Goal: Task Accomplishment & Management: Use online tool/utility

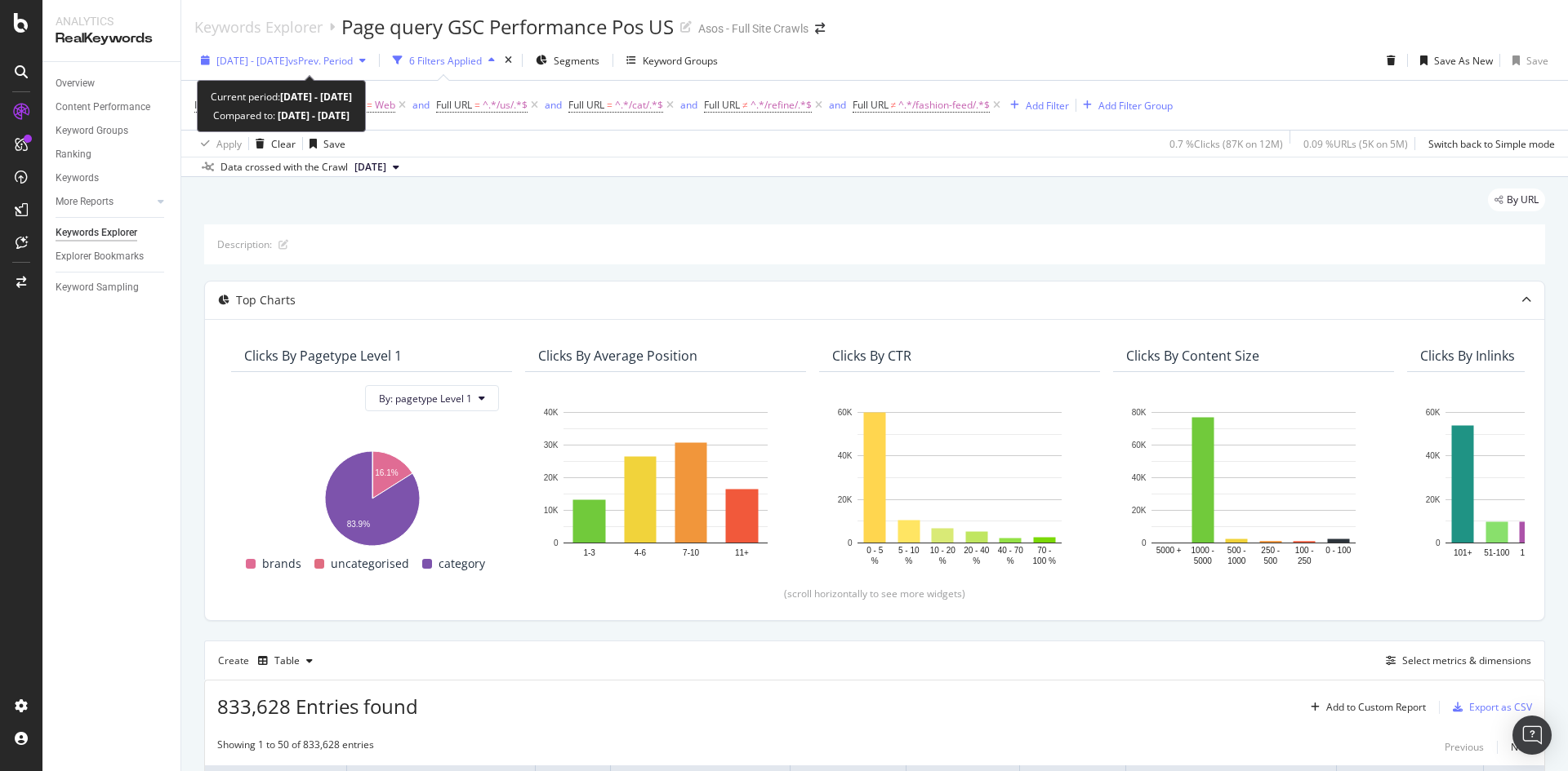
click at [288, 63] on span "[DATE] - [DATE]" at bounding box center [253, 61] width 72 height 14
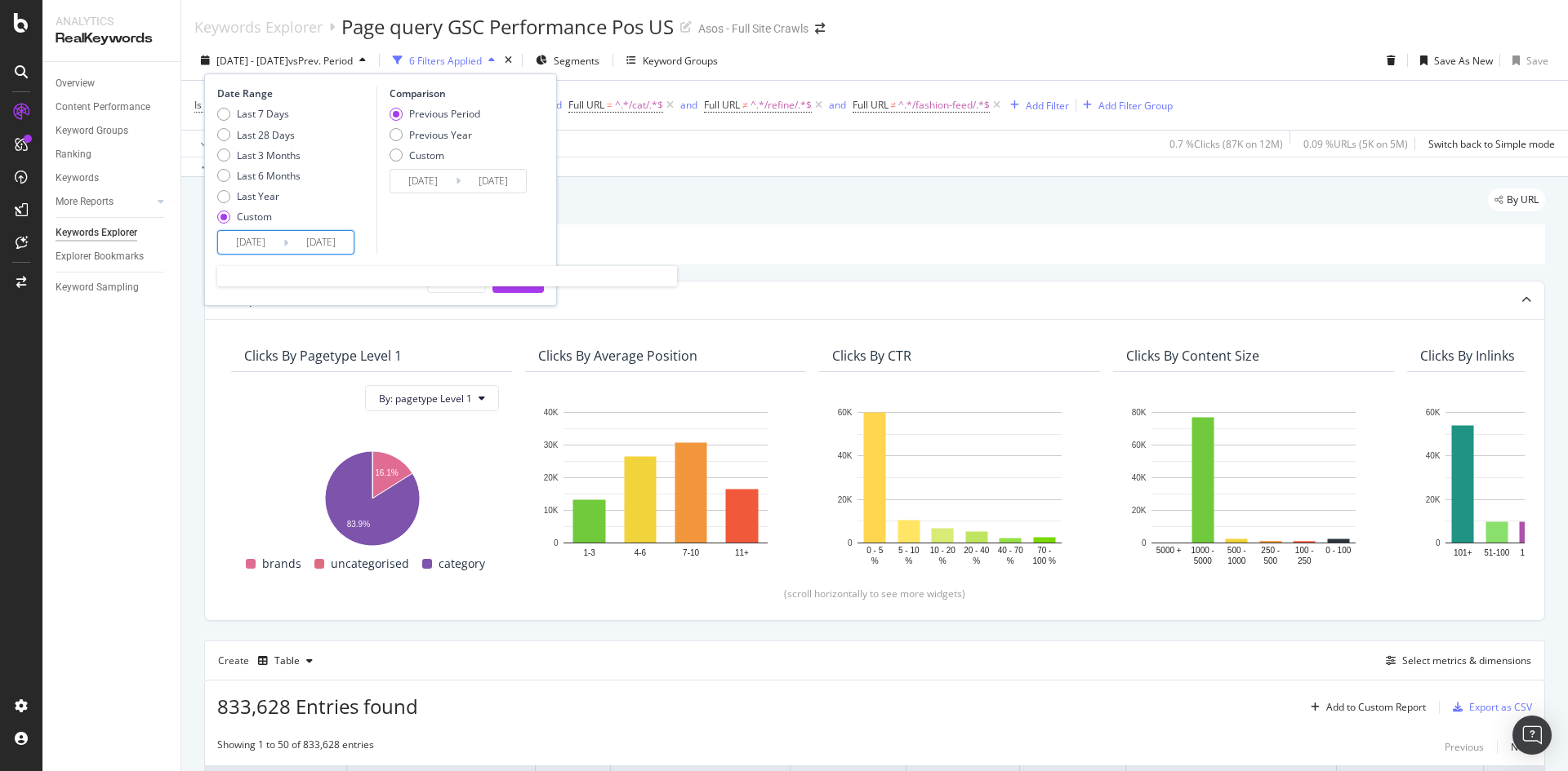
click at [256, 238] on input "2025/03/16" at bounding box center [251, 242] width 66 height 23
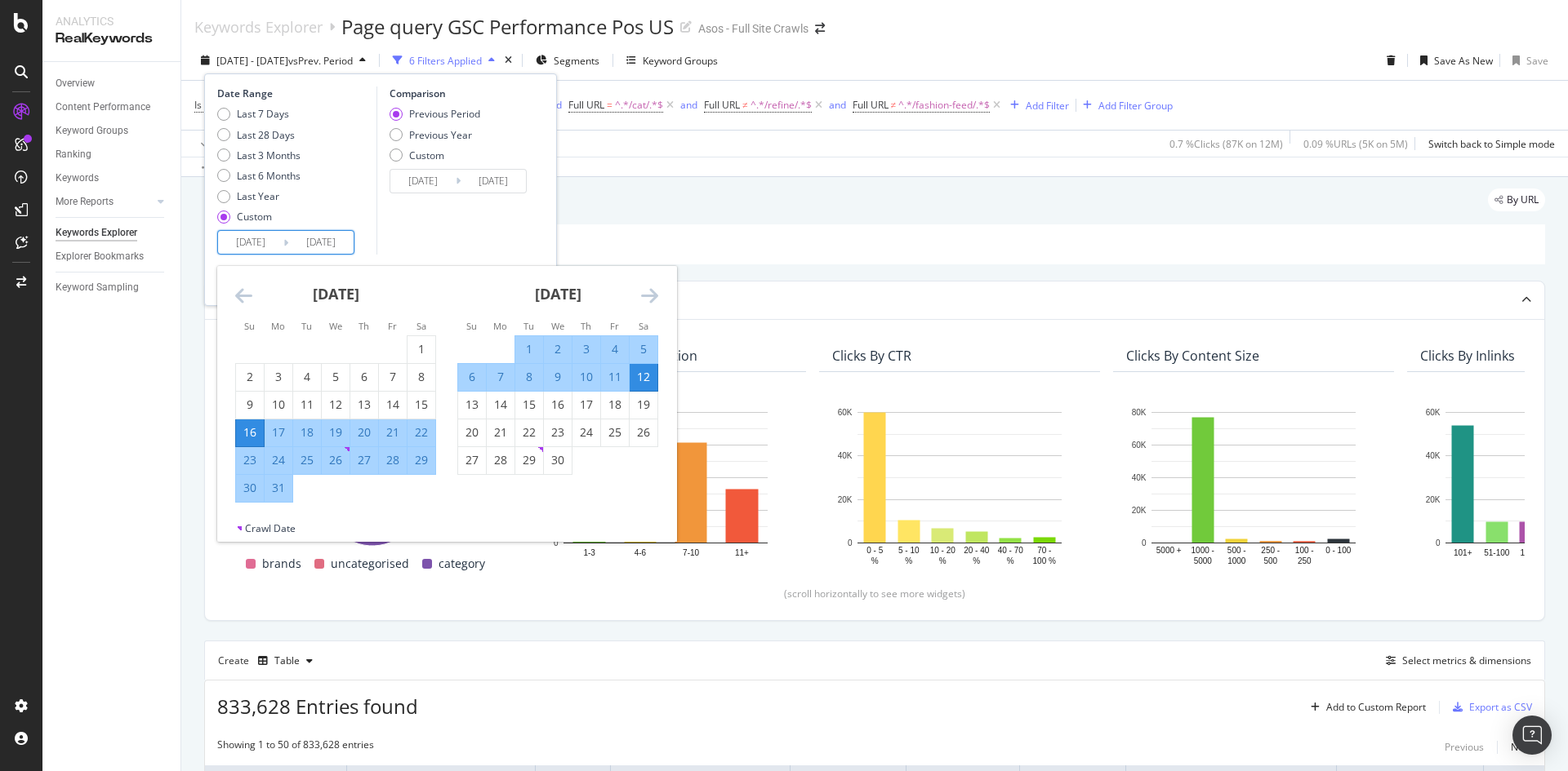
click at [373, 204] on div "Date Range Last 7 Days Last 28 Days Last 3 Months Last 6 Months Last Year Custo…" at bounding box center [380, 170] width 327 height 168
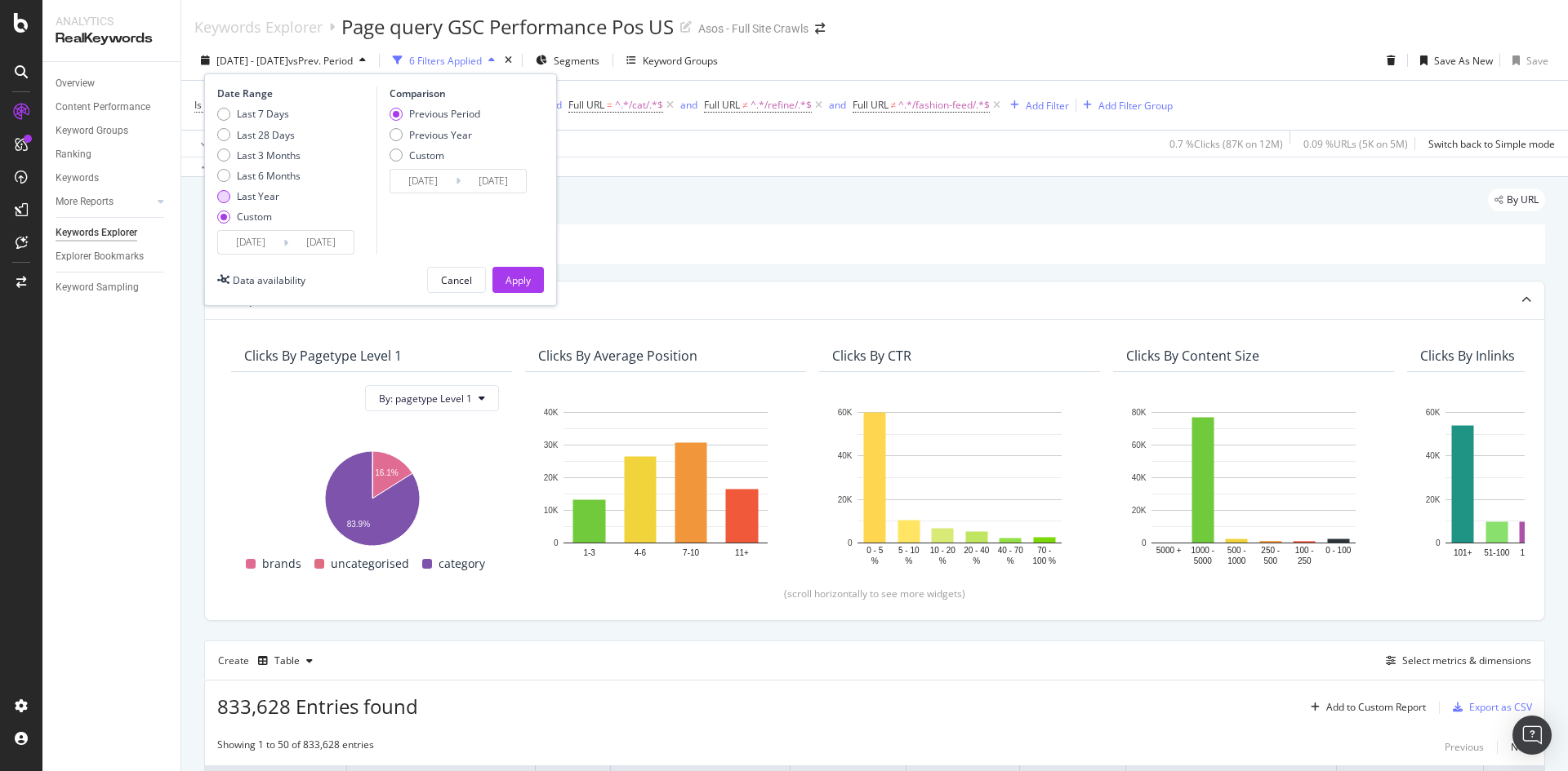
click at [237, 200] on div "Last Year" at bounding box center [258, 196] width 43 height 14
type input "2024/09/25"
type input "2025/09/24"
type input "2023/09/26"
type input "2024/09/24"
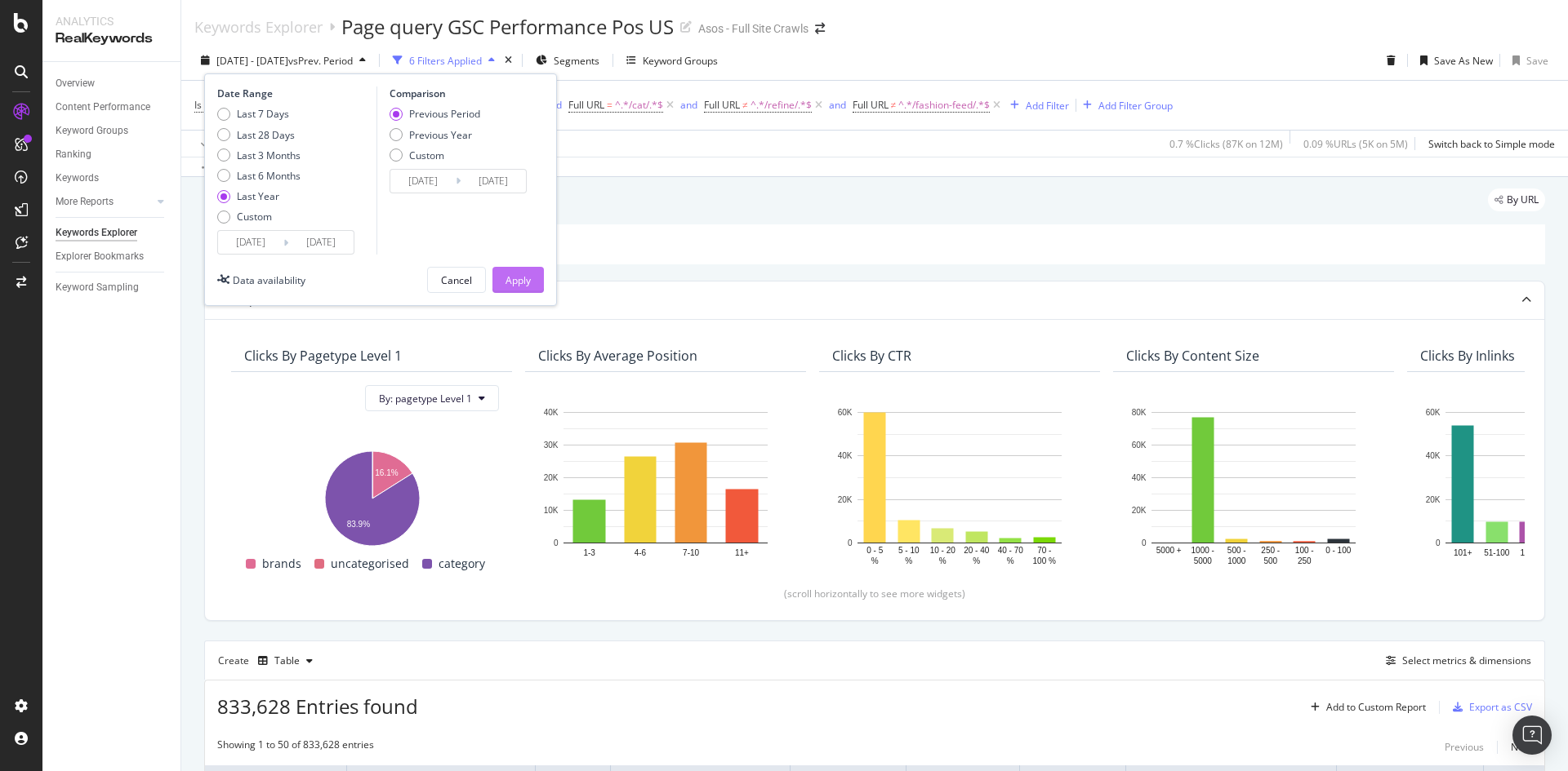
click at [515, 284] on div "Apply" at bounding box center [518, 281] width 26 height 14
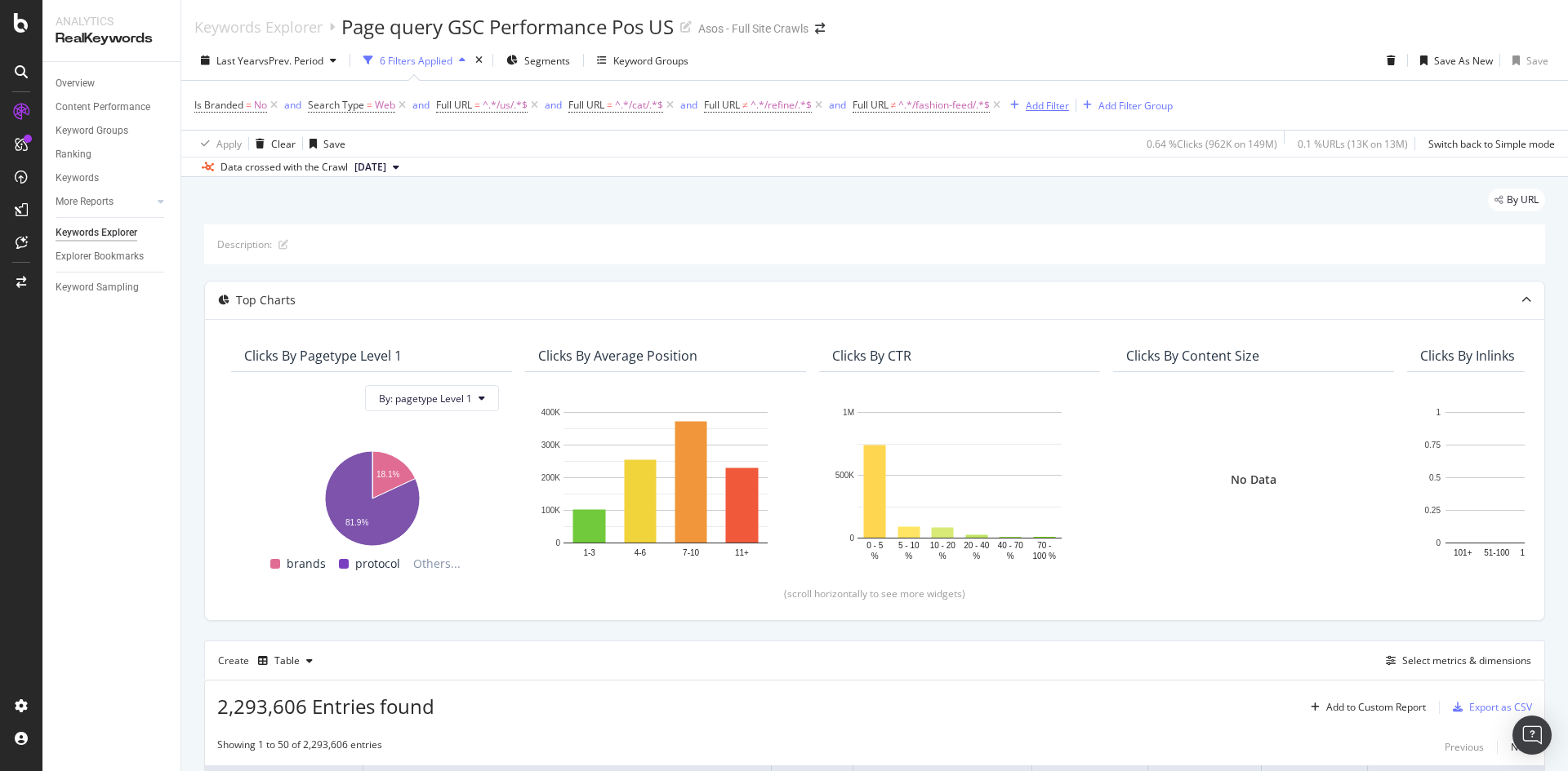
click at [1069, 105] on div "Add Filter" at bounding box center [1047, 106] width 44 height 14
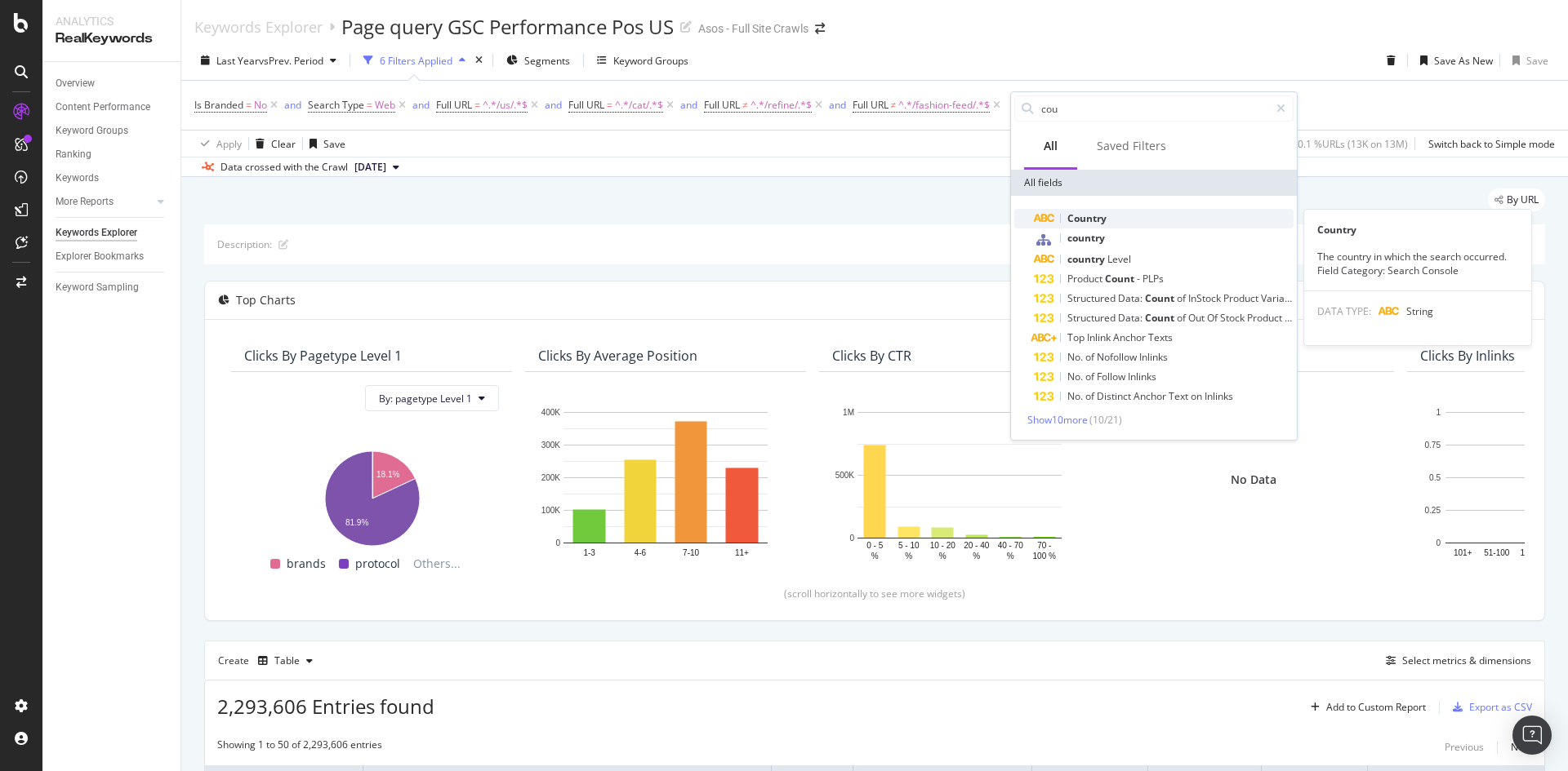
type input "cou"
click at [1112, 219] on div "Country" at bounding box center [1164, 218] width 259 height 20
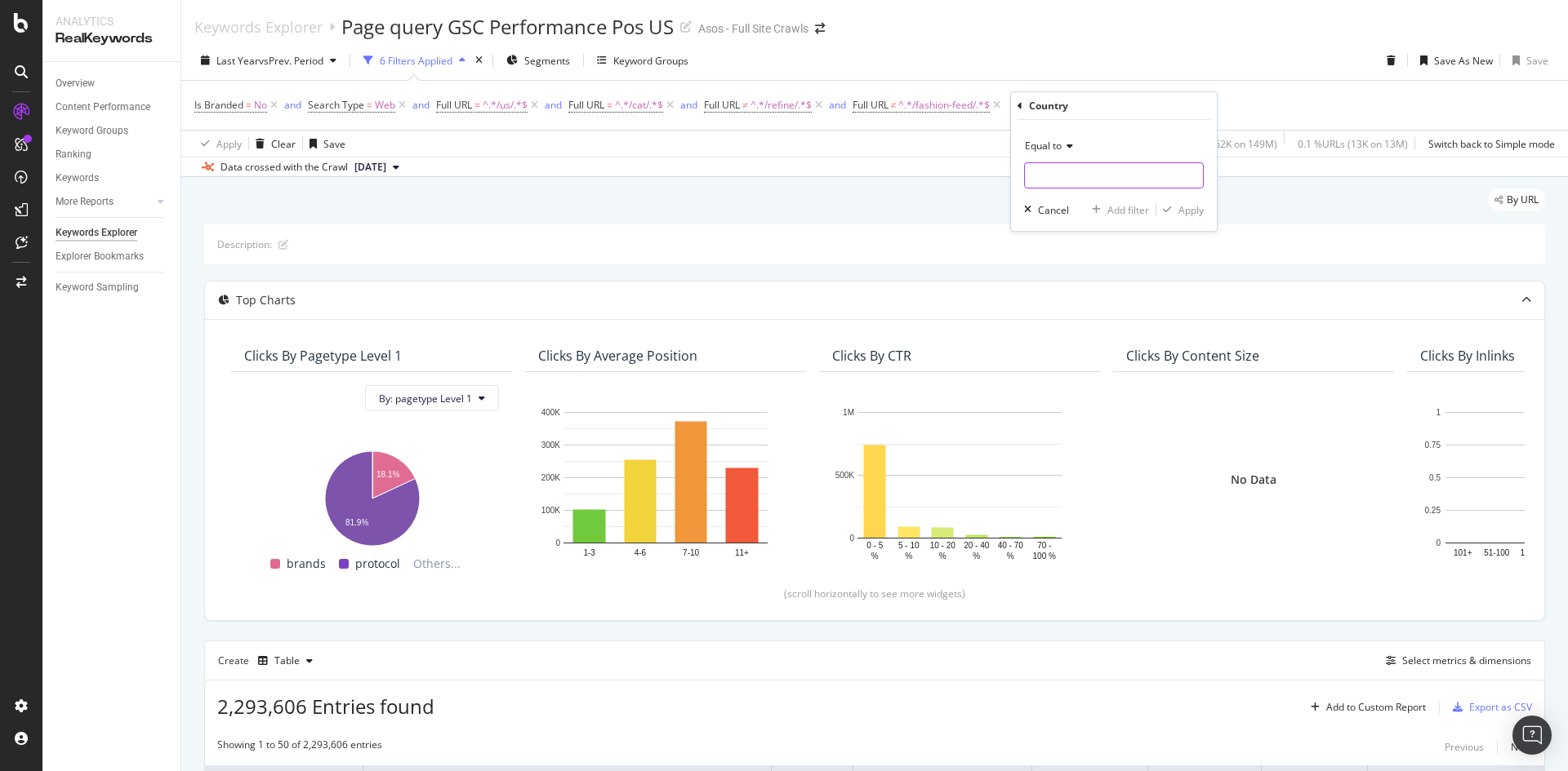
click at [1066, 166] on input "text" at bounding box center [1113, 175] width 178 height 26
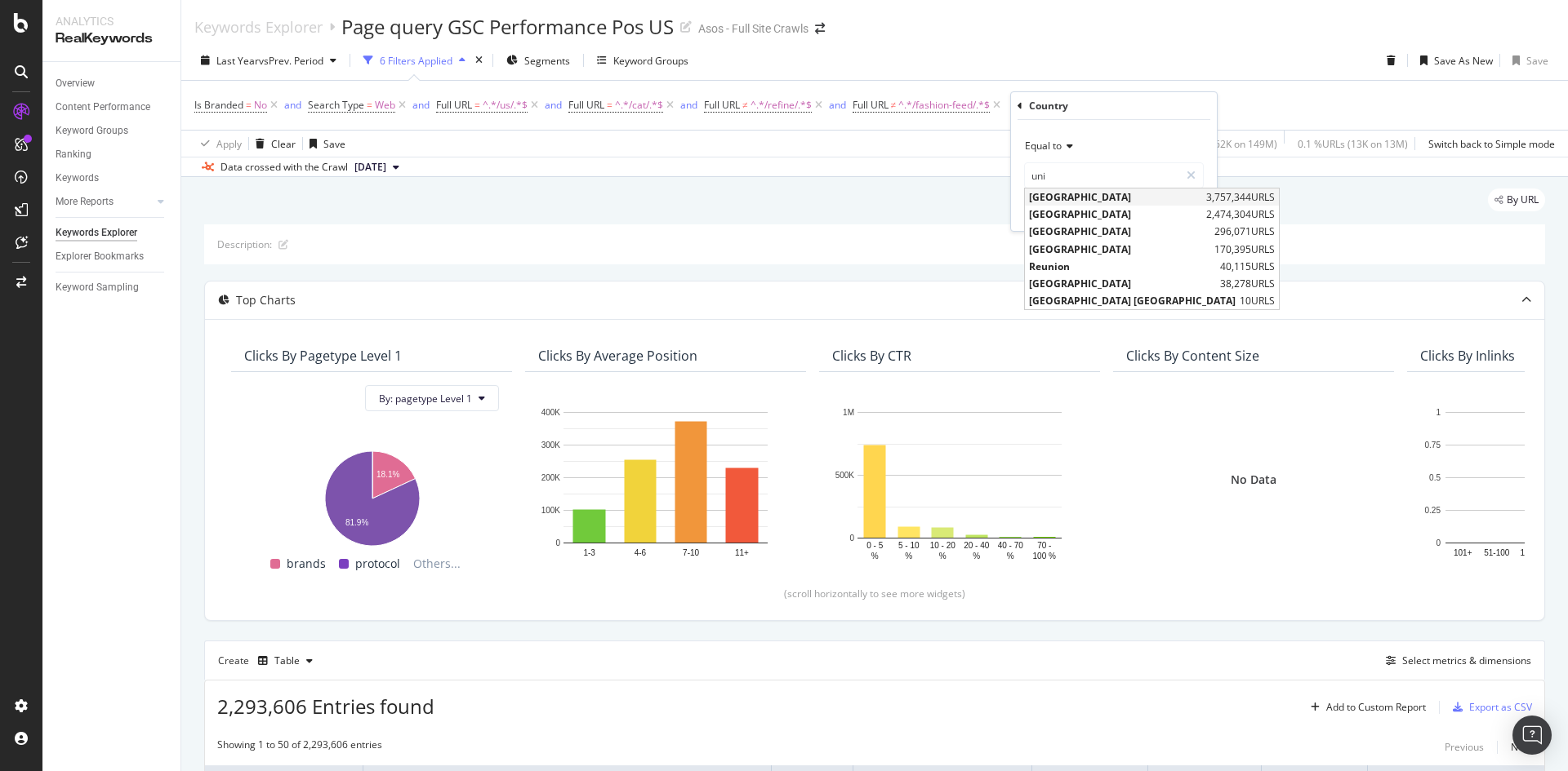
click at [1077, 199] on span "[GEOGRAPHIC_DATA]" at bounding box center [1115, 197] width 173 height 14
type input "[GEOGRAPHIC_DATA]"
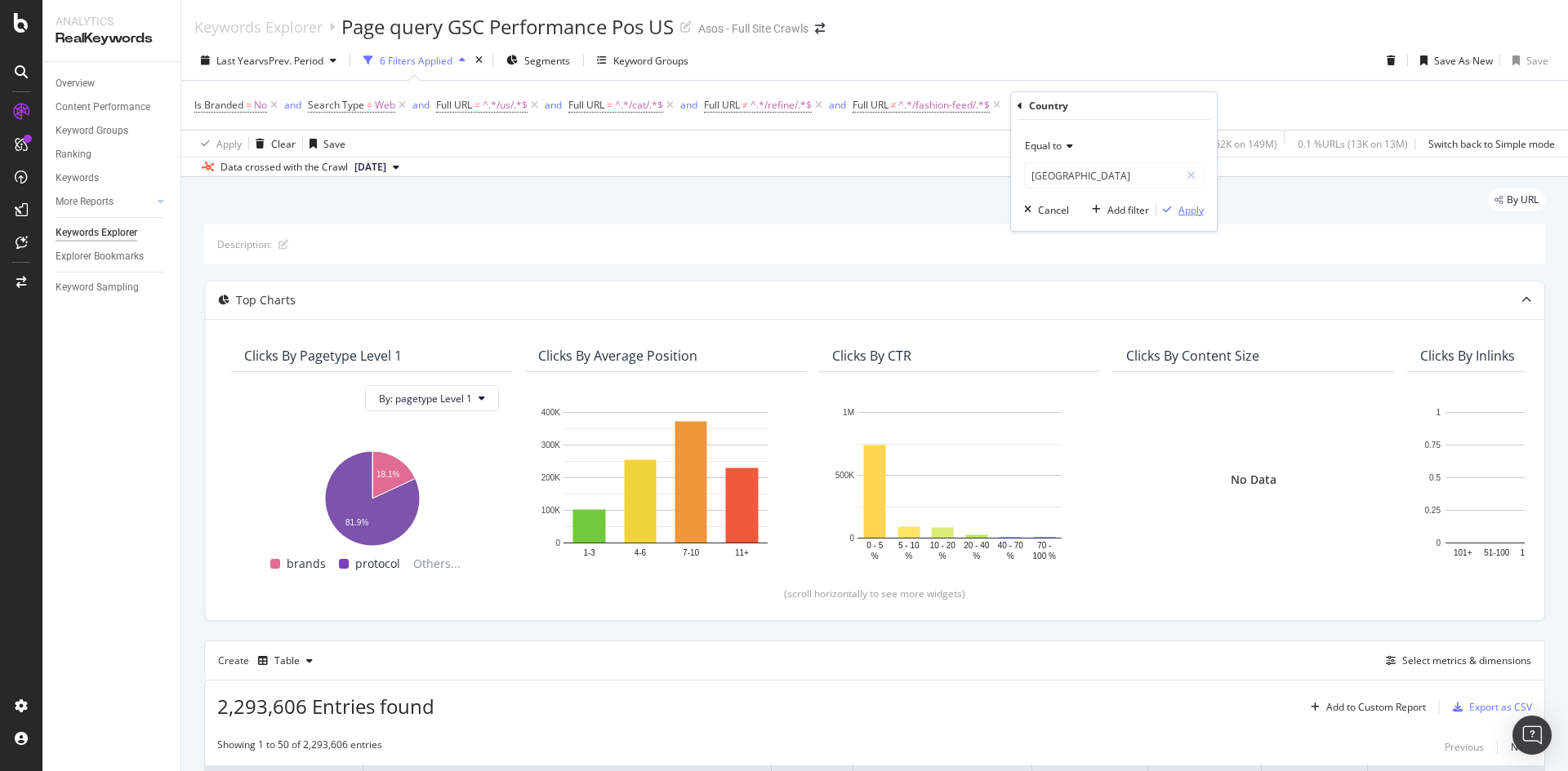
click at [1184, 208] on div "Apply" at bounding box center [1191, 210] width 26 height 14
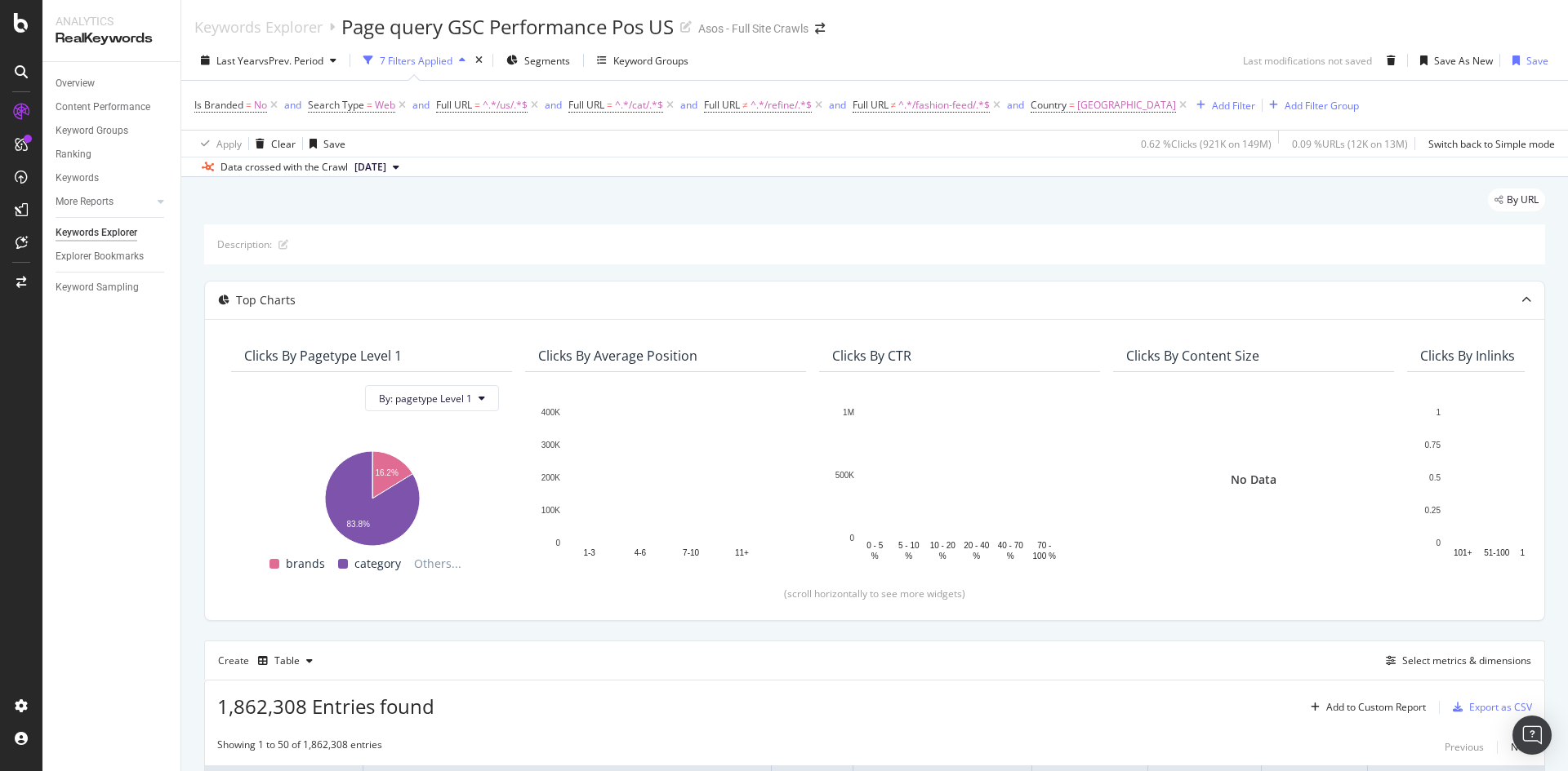
scroll to position [245, 0]
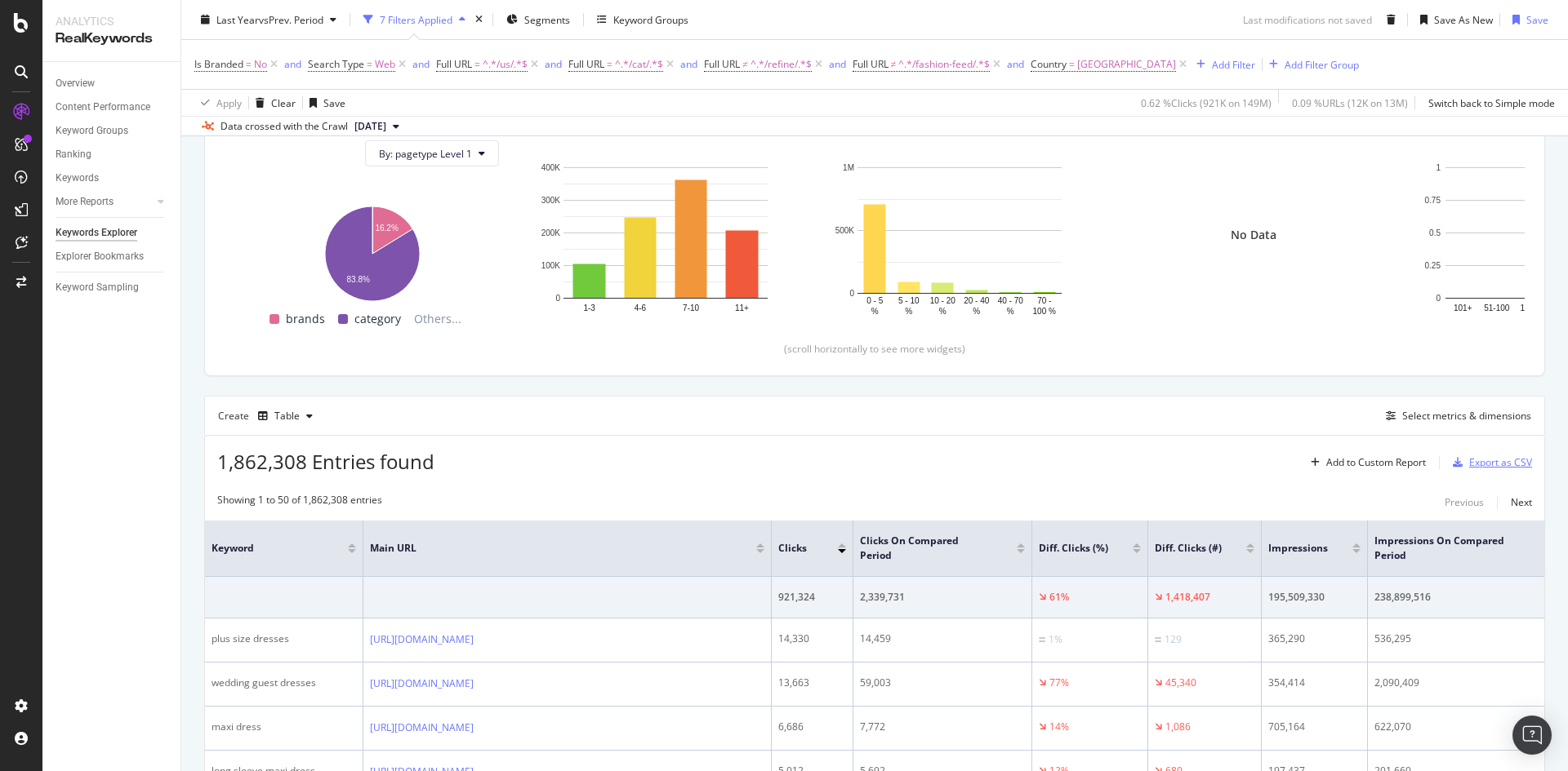
click at [1469, 461] on div "Export as CSV" at bounding box center [1501, 462] width 63 height 14
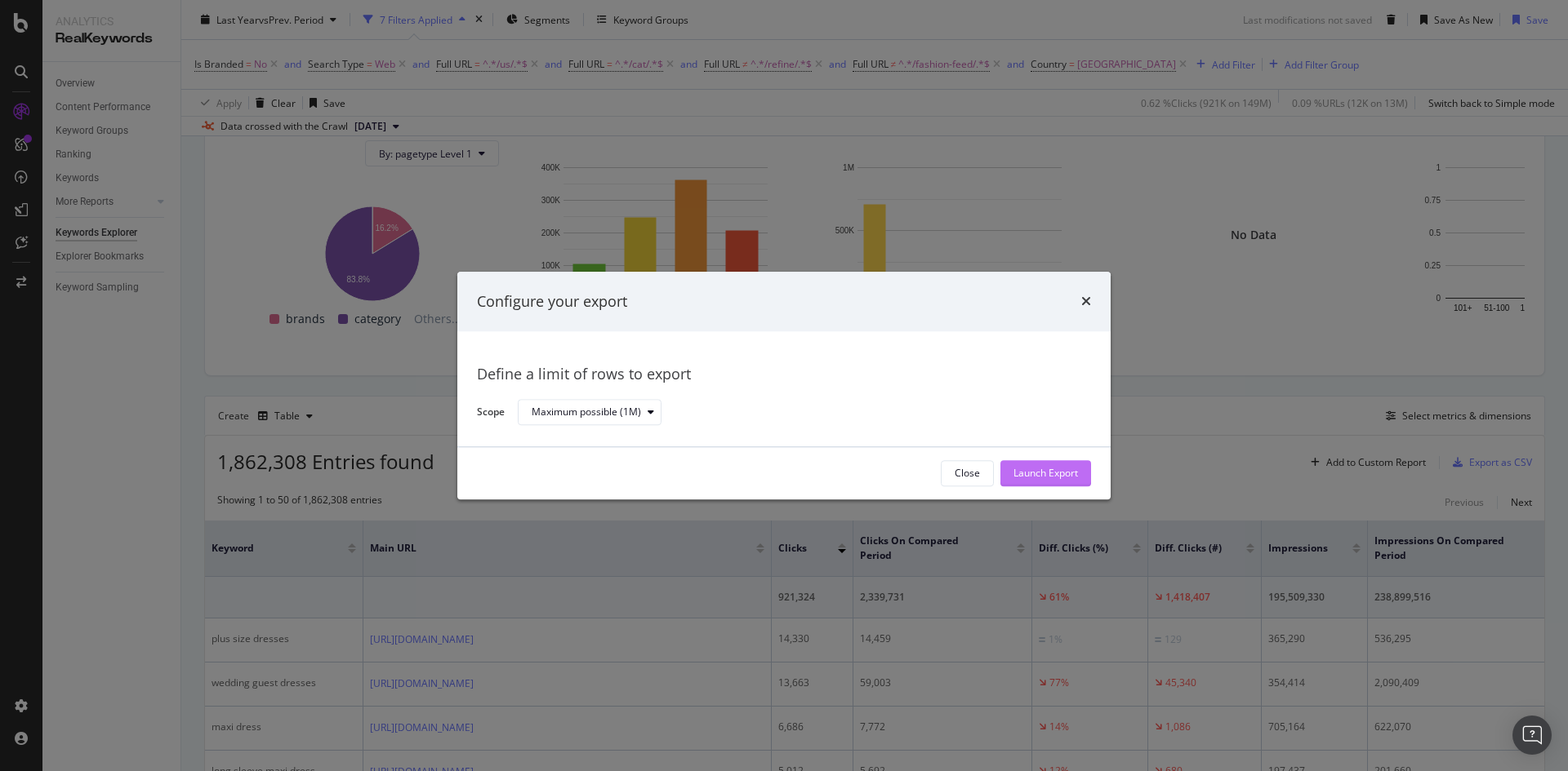
click at [1046, 478] on div "Launch Export" at bounding box center [1046, 473] width 65 height 14
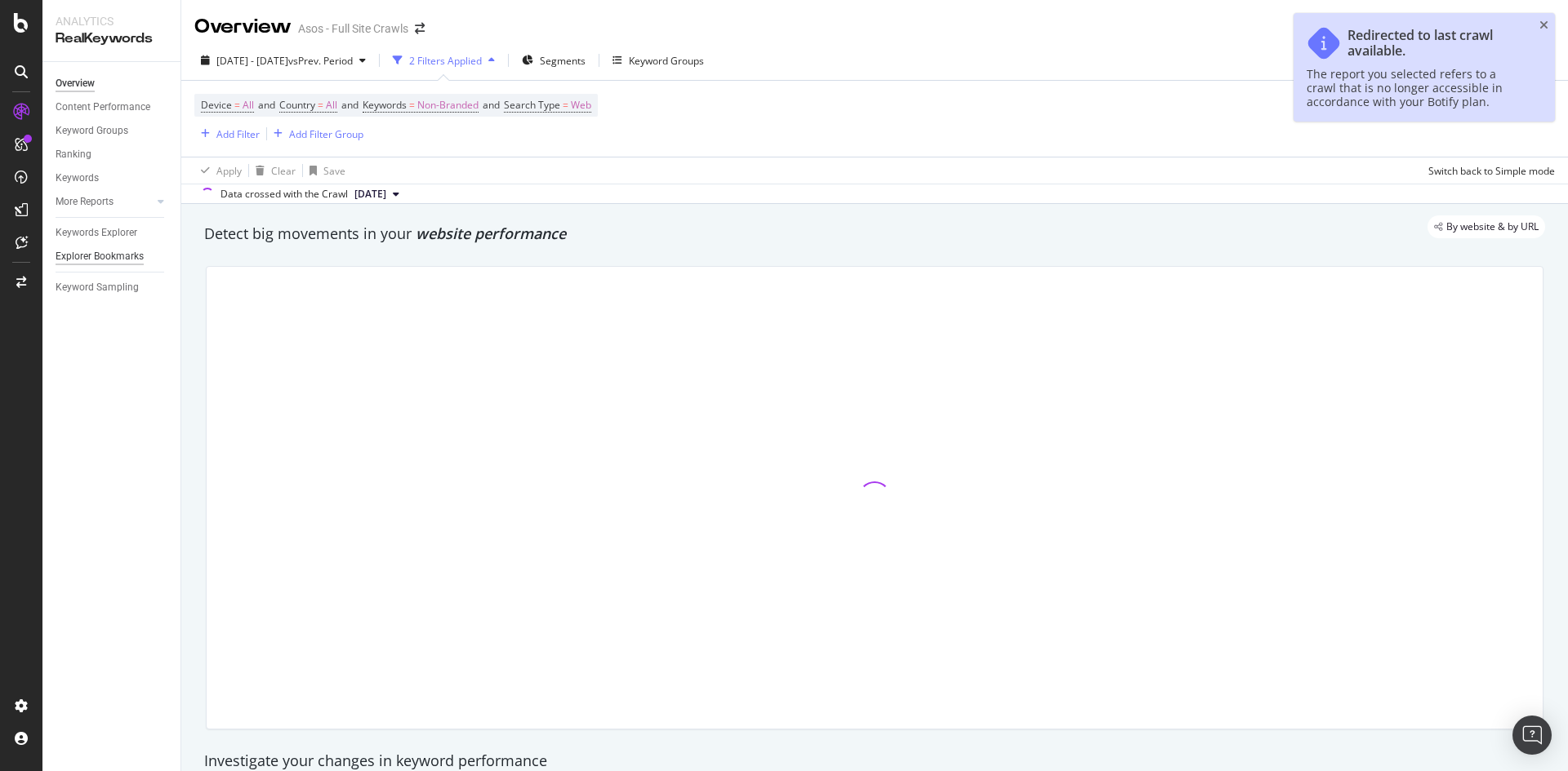
click at [124, 253] on div "Explorer Bookmarks" at bounding box center [99, 257] width 88 height 17
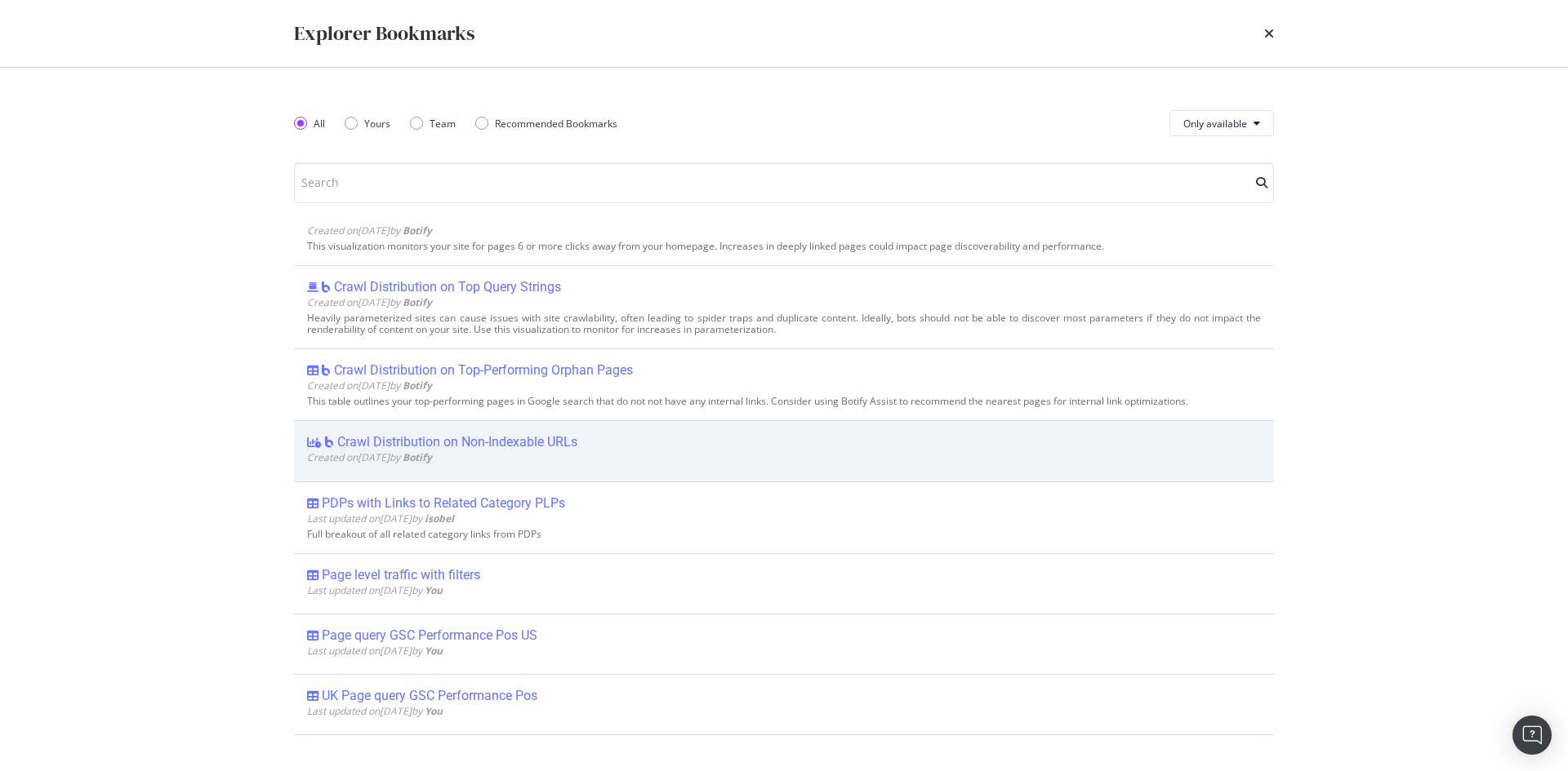
scroll to position [490, 0]
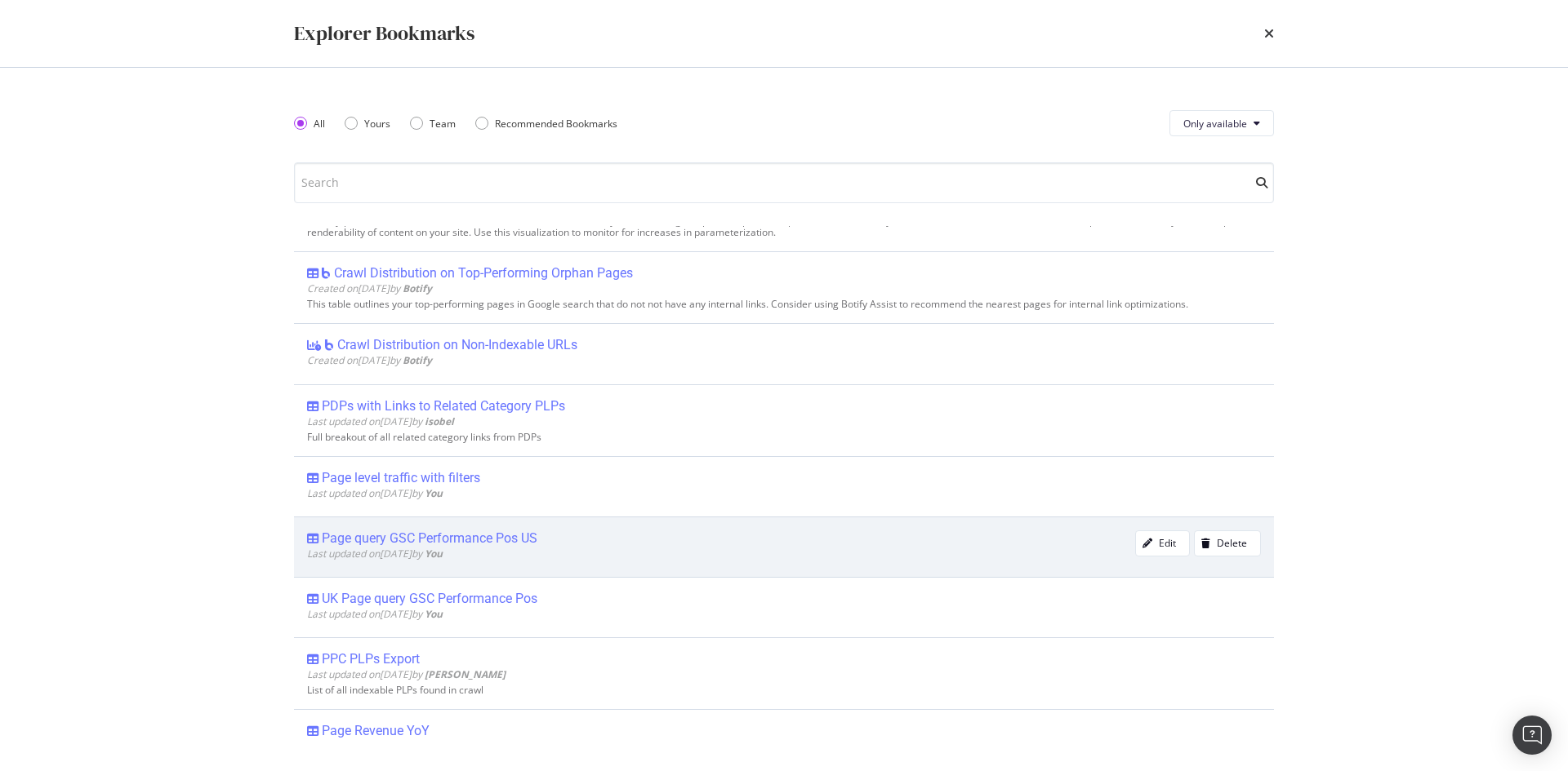
click at [411, 542] on div "Page query GSC Performance Pos US" at bounding box center [429, 538] width 216 height 16
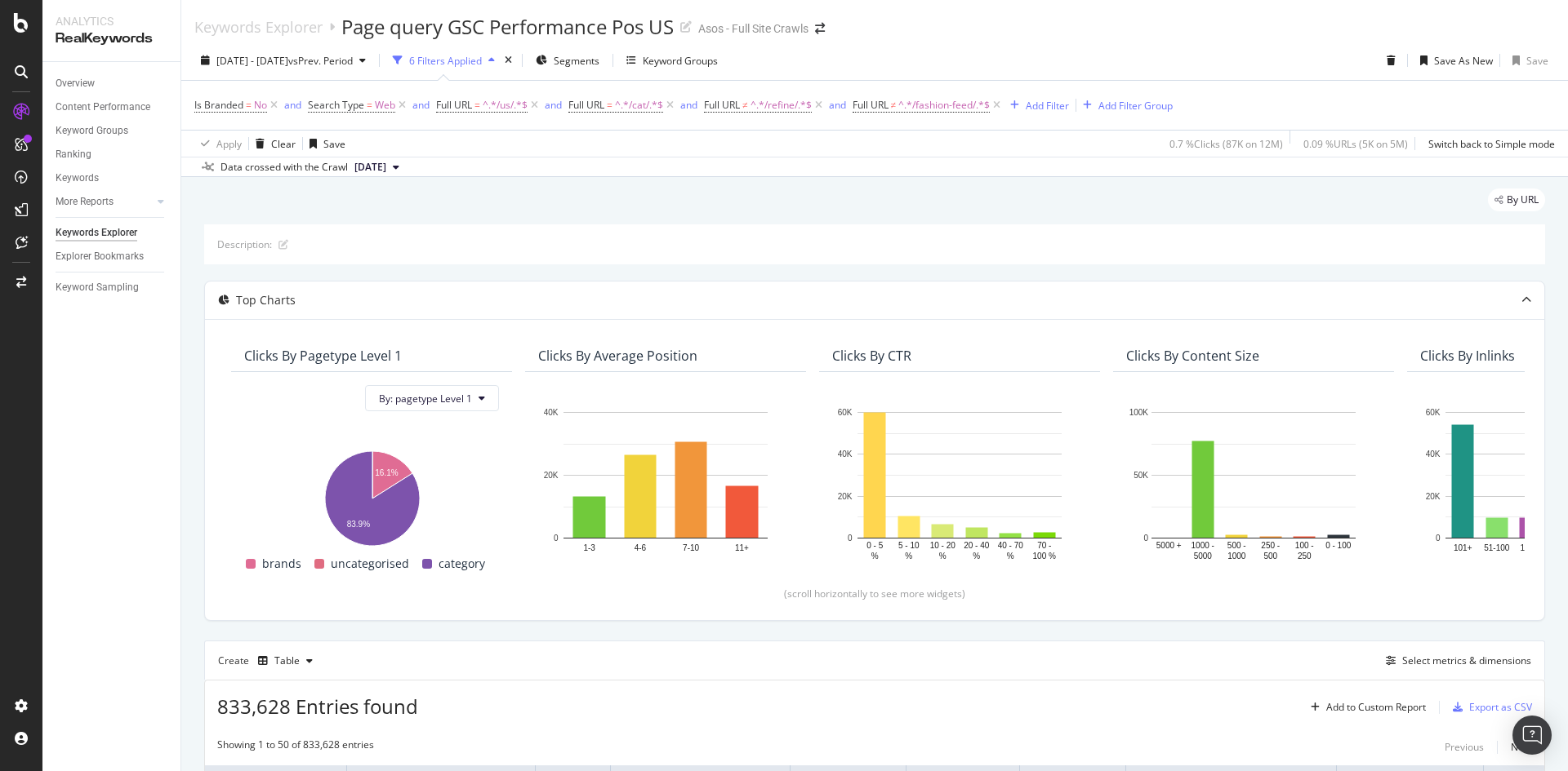
drag, startPoint x: 771, startPoint y: 78, endPoint x: 756, endPoint y: 118, distance: 42.7
click at [769, 84] on div "[DATE] - [DATE] vs Prev. Period 6 Filters Applied Segments Keyword Groups Save …" at bounding box center [874, 109] width 1386 height 136
click at [756, 118] on div "Is Branded = No and Search Type = Web and Full URL = ^.*/us/.*$ and Full URL = …" at bounding box center [874, 105] width 1360 height 49
click at [758, 101] on span "^.*/refine/.*$" at bounding box center [781, 105] width 61 height 23
click at [766, 149] on span "Doesn't contain" at bounding box center [757, 143] width 71 height 14
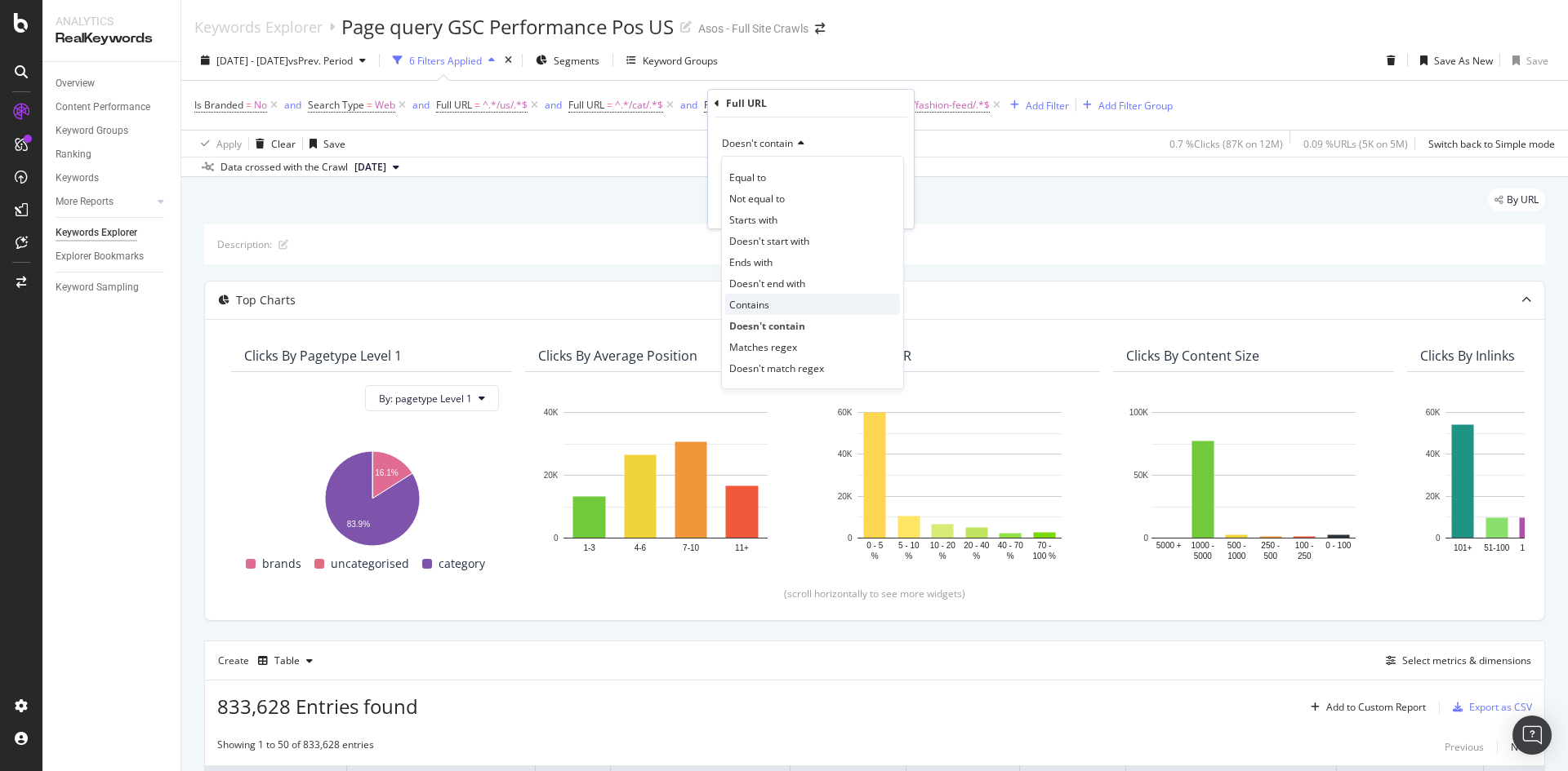
click at [775, 310] on div "Contains" at bounding box center [812, 304] width 175 height 21
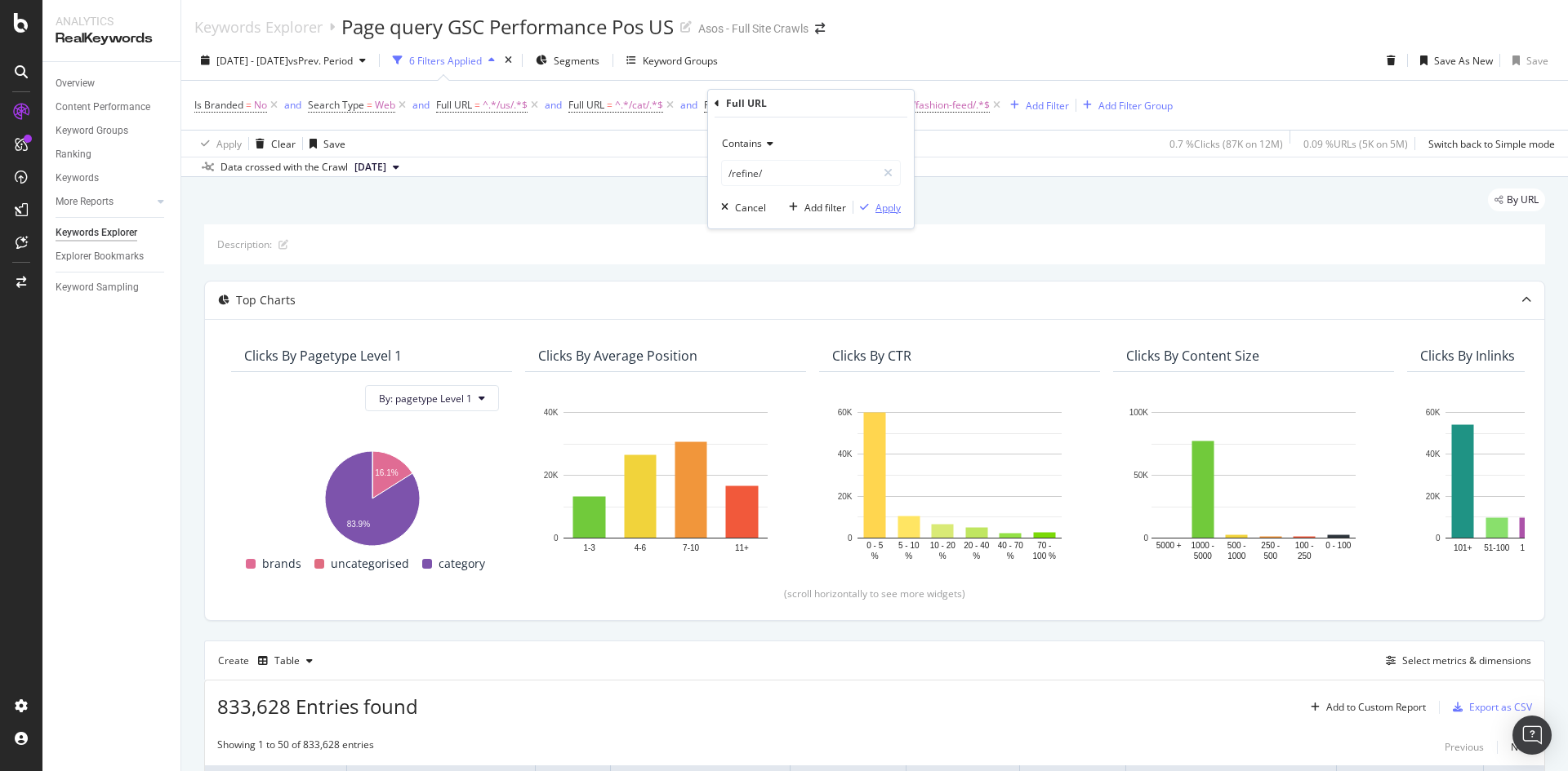
click at [885, 213] on div "Apply" at bounding box center [888, 207] width 26 height 14
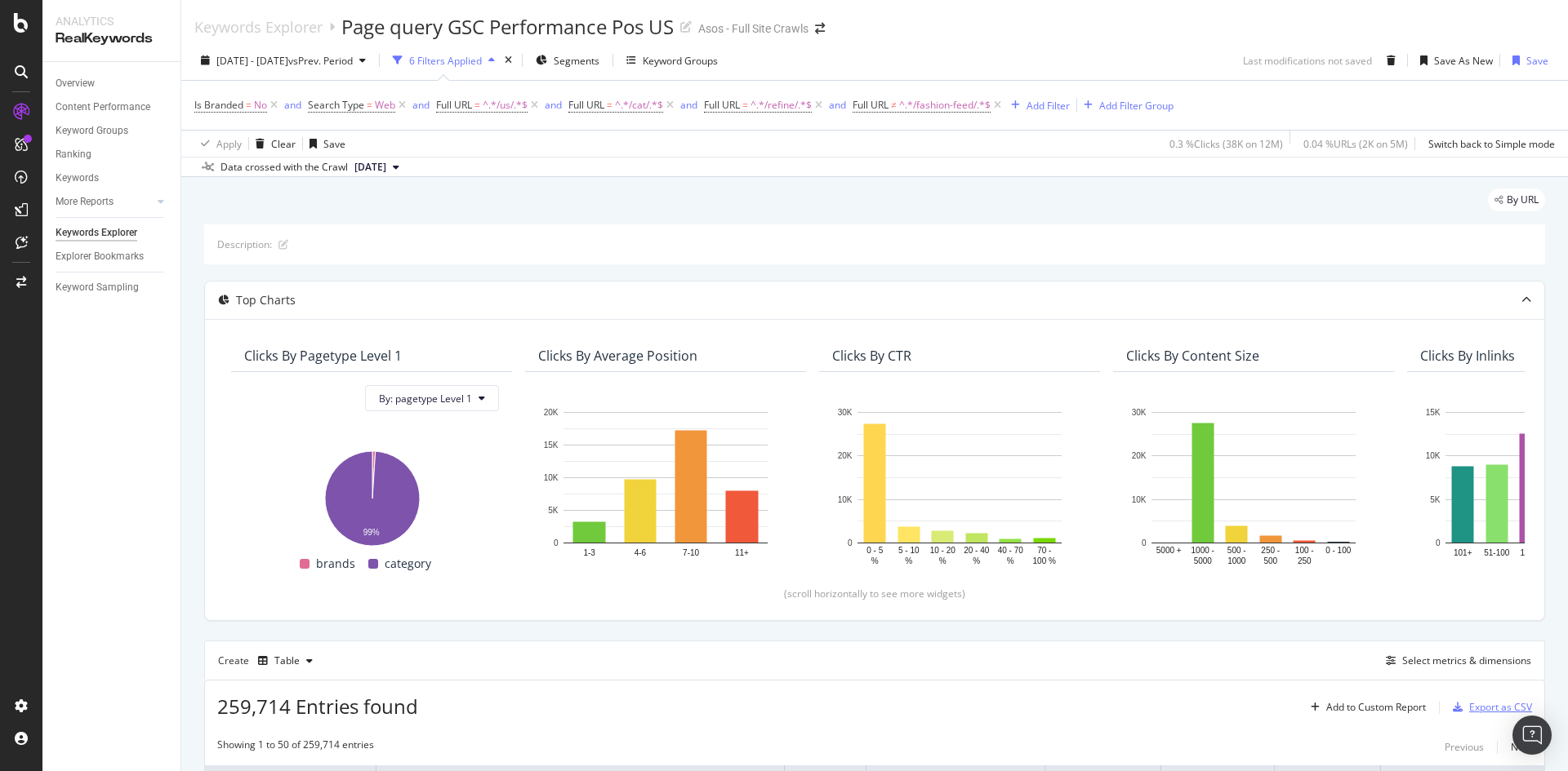
click at [1479, 705] on div "Export as CSV" at bounding box center [1501, 707] width 63 height 14
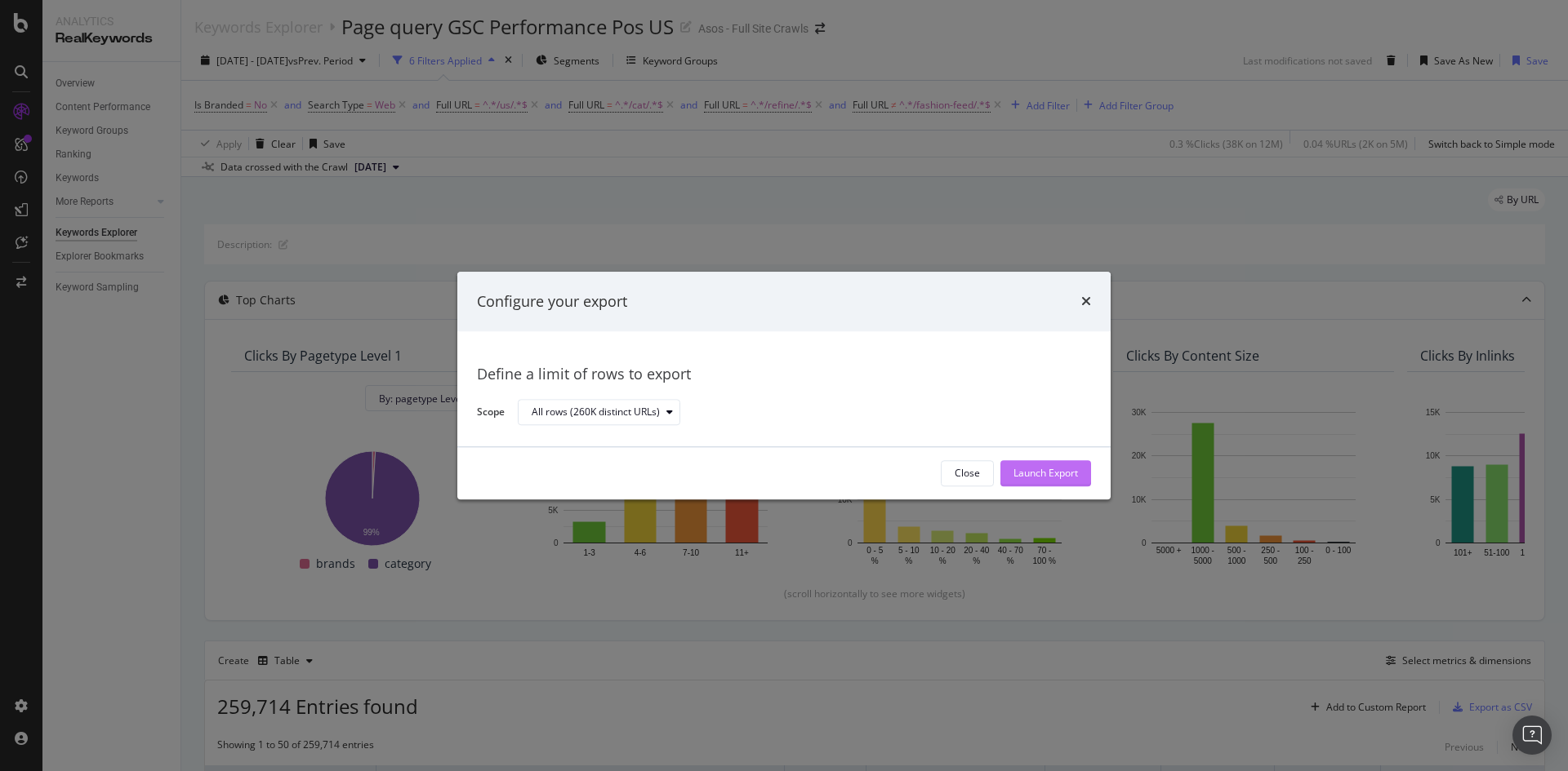
click at [1051, 475] on div "Launch Export" at bounding box center [1046, 473] width 65 height 14
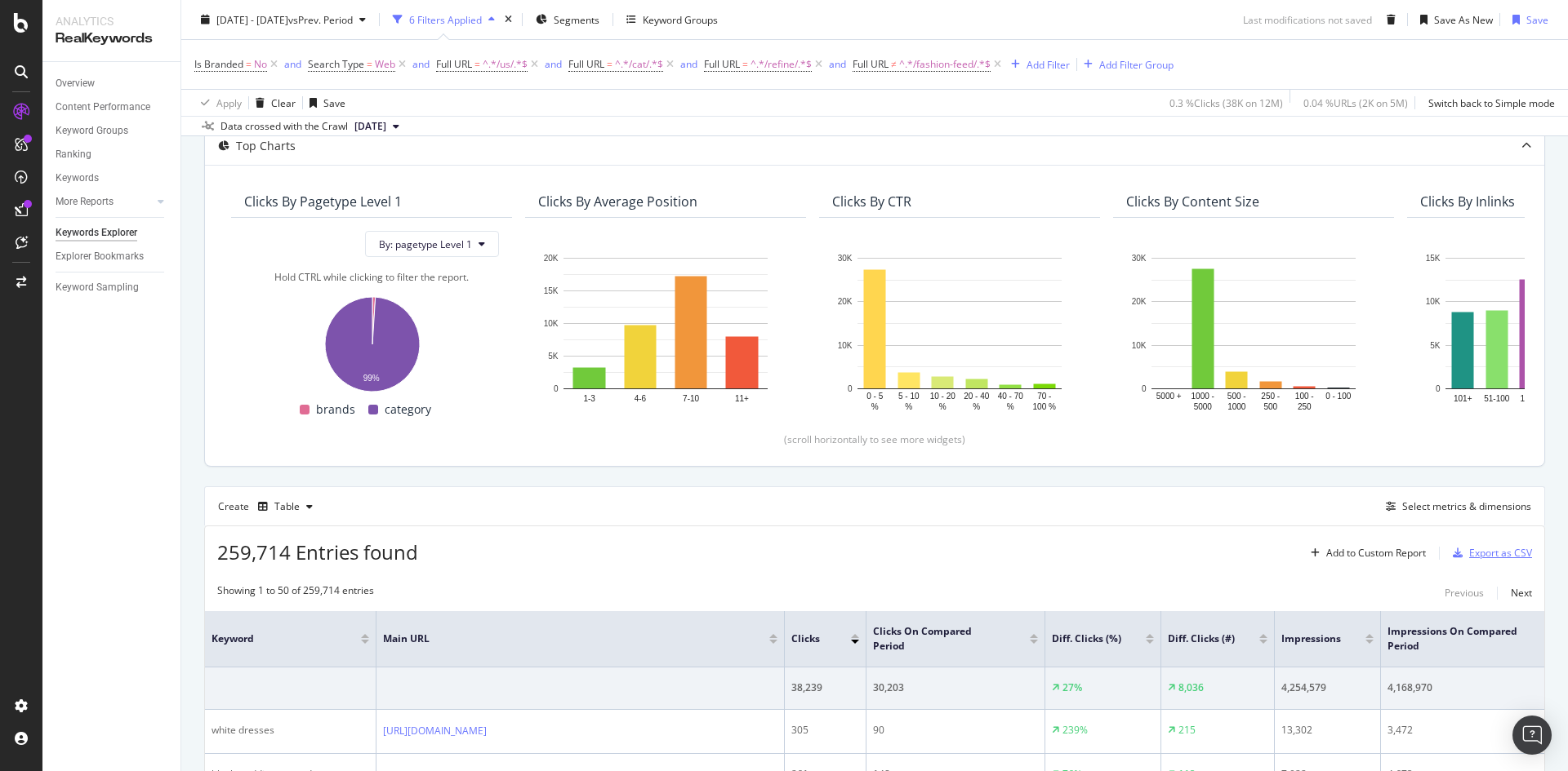
scroll to position [245, 0]
